Goal: Entertainment & Leisure: Consume media (video, audio)

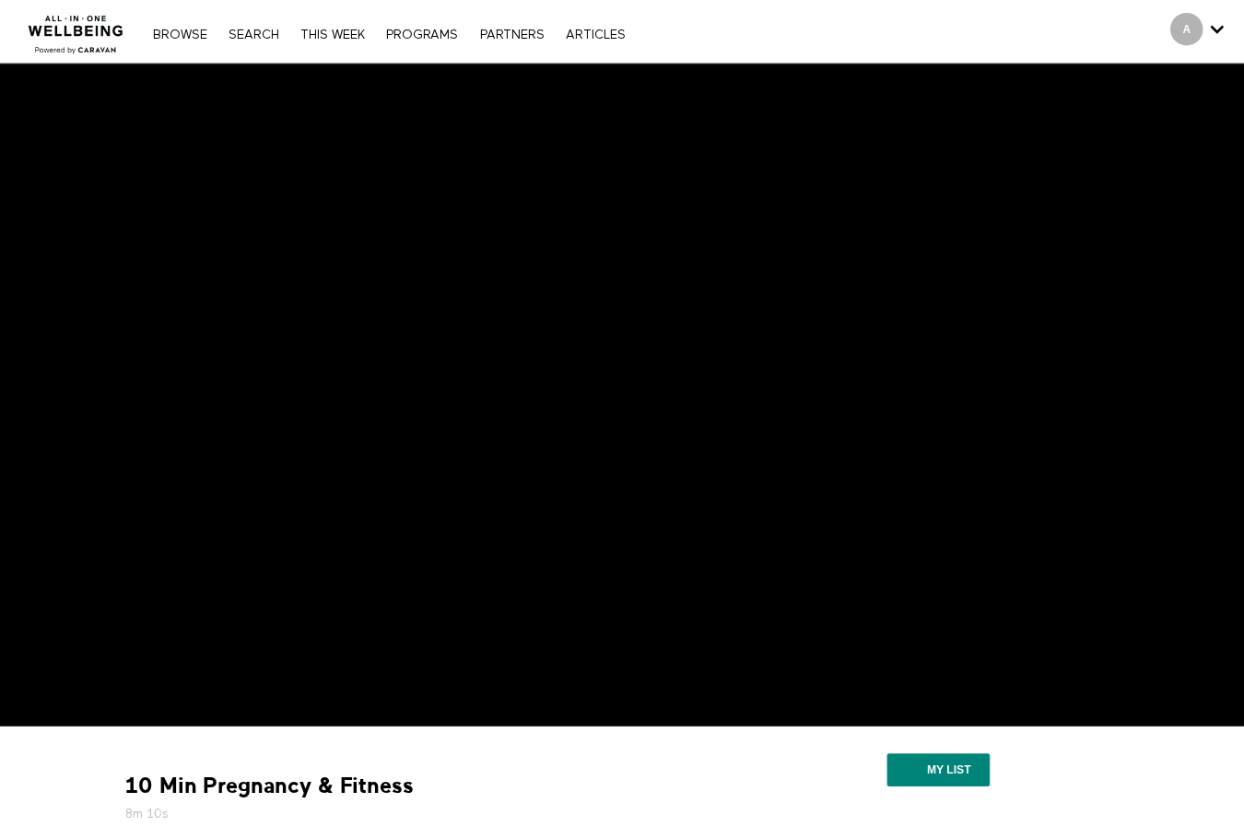
scroll to position [2, 0]
